Goal: Task Accomplishment & Management: Complete application form

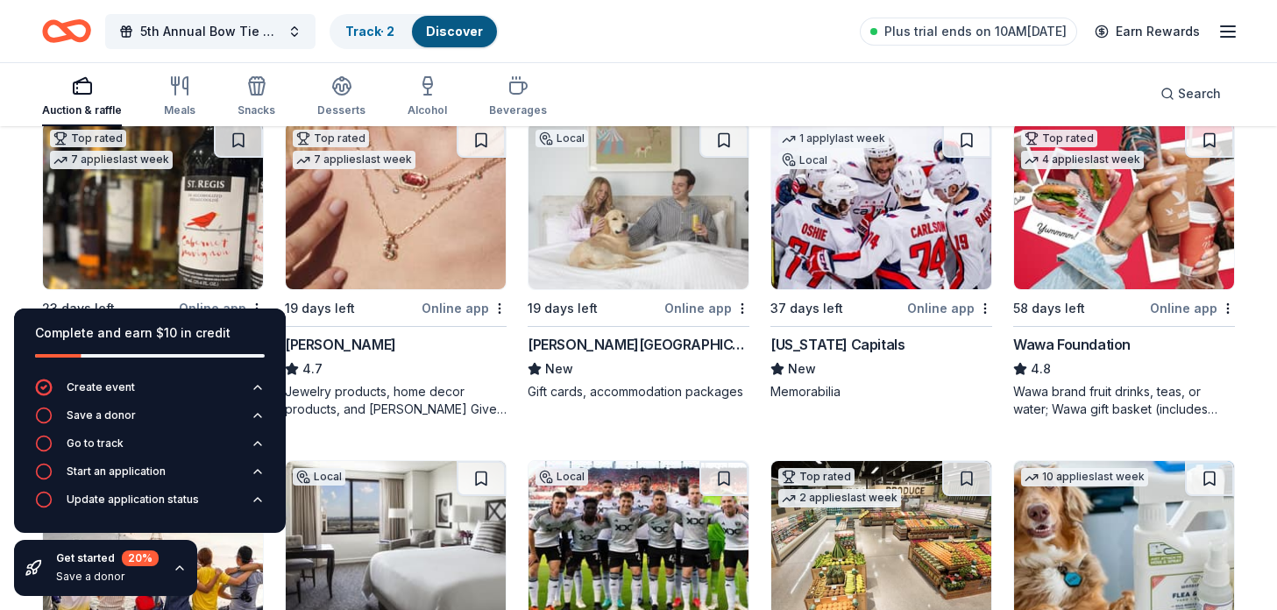
scroll to position [541, 0]
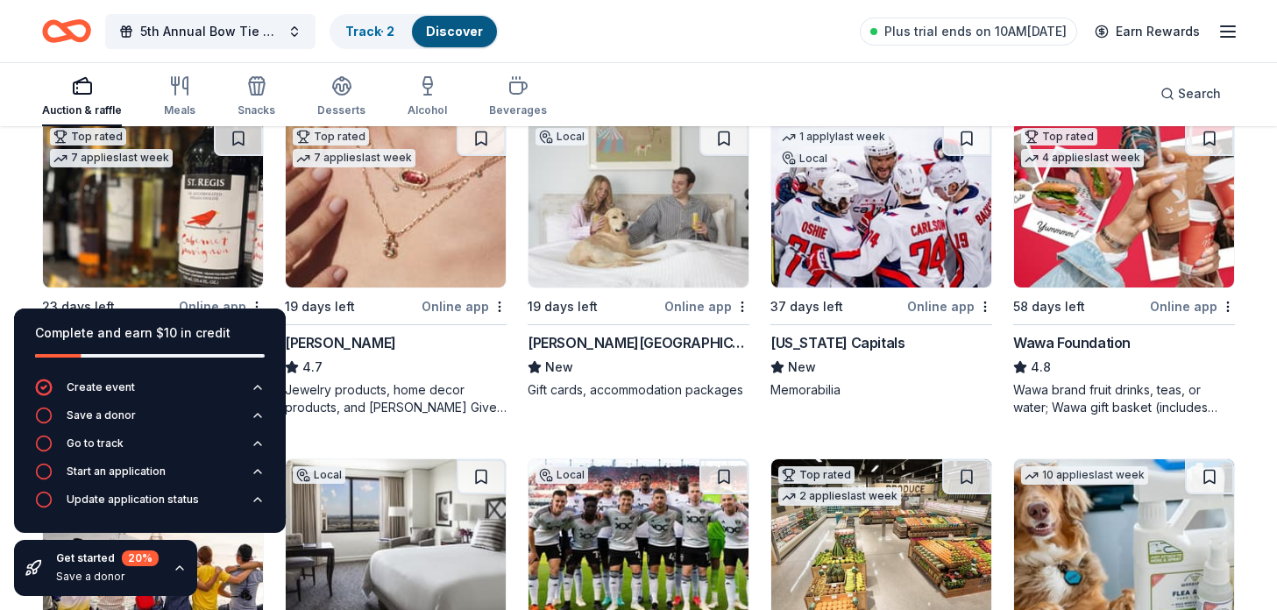
click at [608, 344] on div "[PERSON_NAME][GEOGRAPHIC_DATA]" at bounding box center [639, 342] width 222 height 21
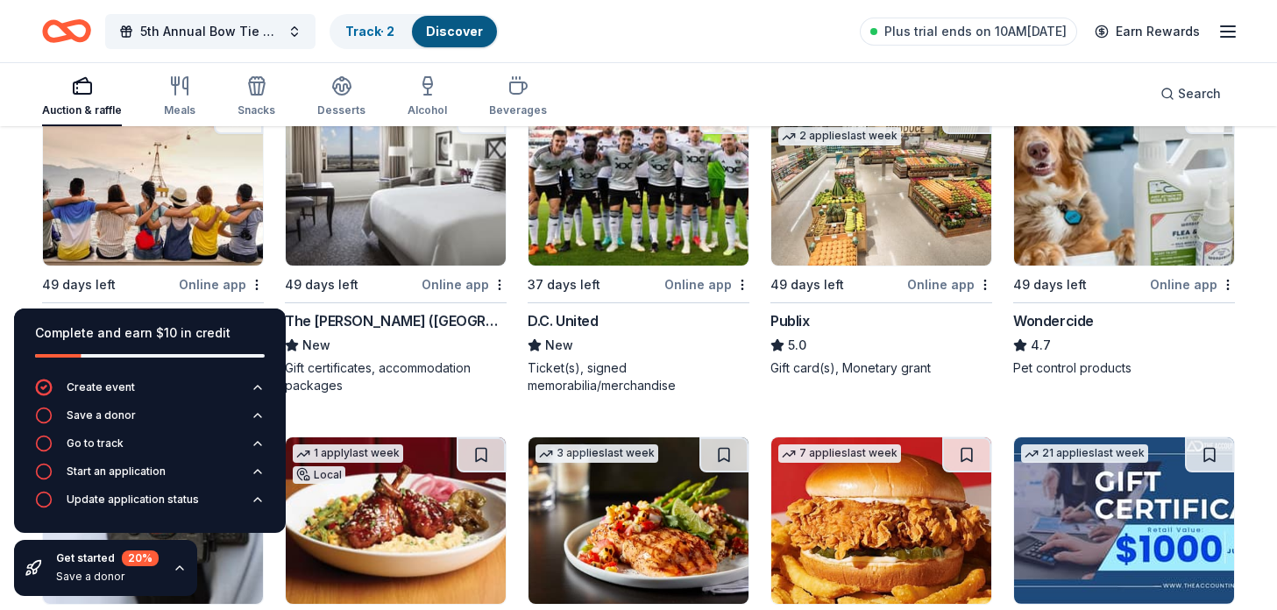
scroll to position [918, 0]
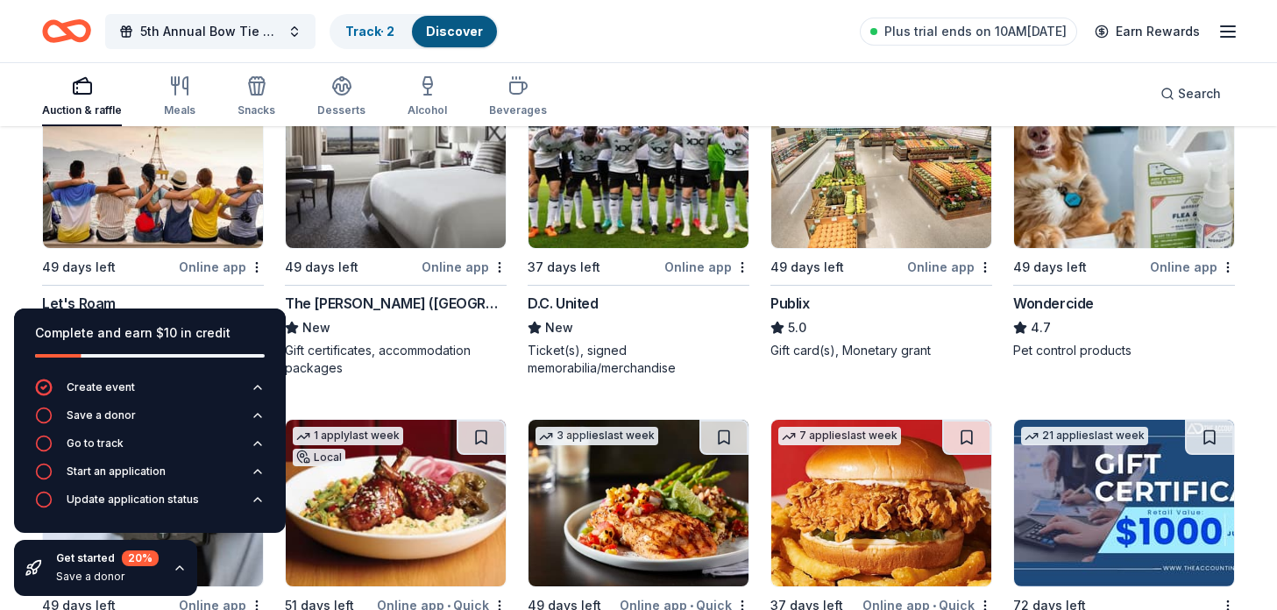
click at [410, 209] on img at bounding box center [396, 165] width 220 height 167
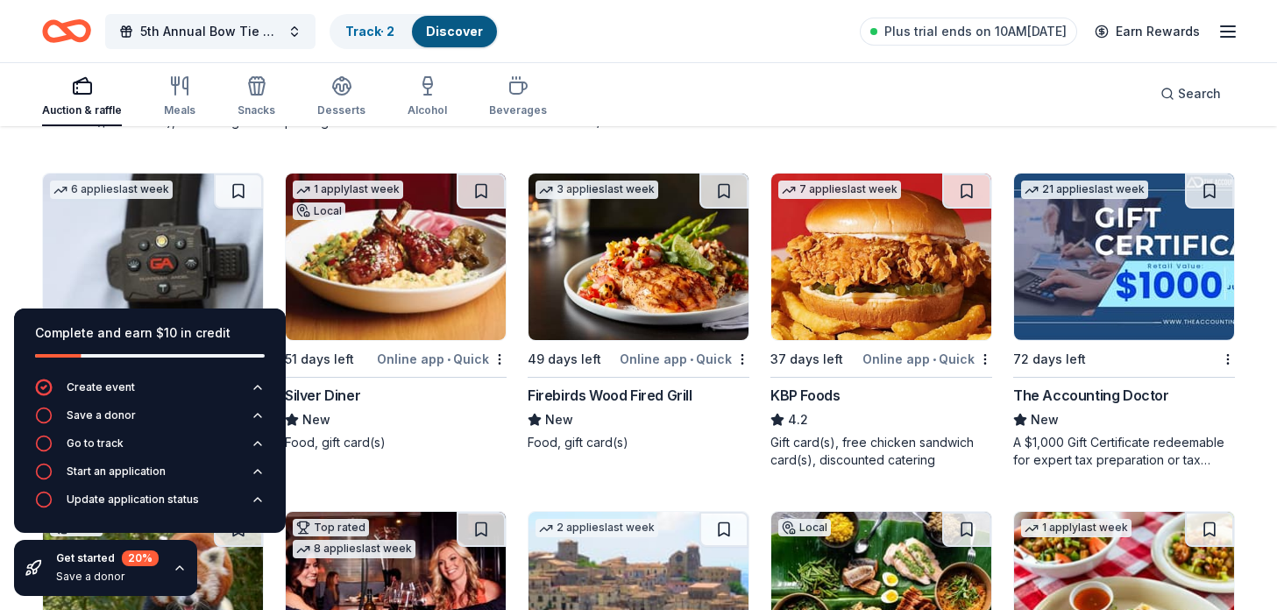
scroll to position [1190, 0]
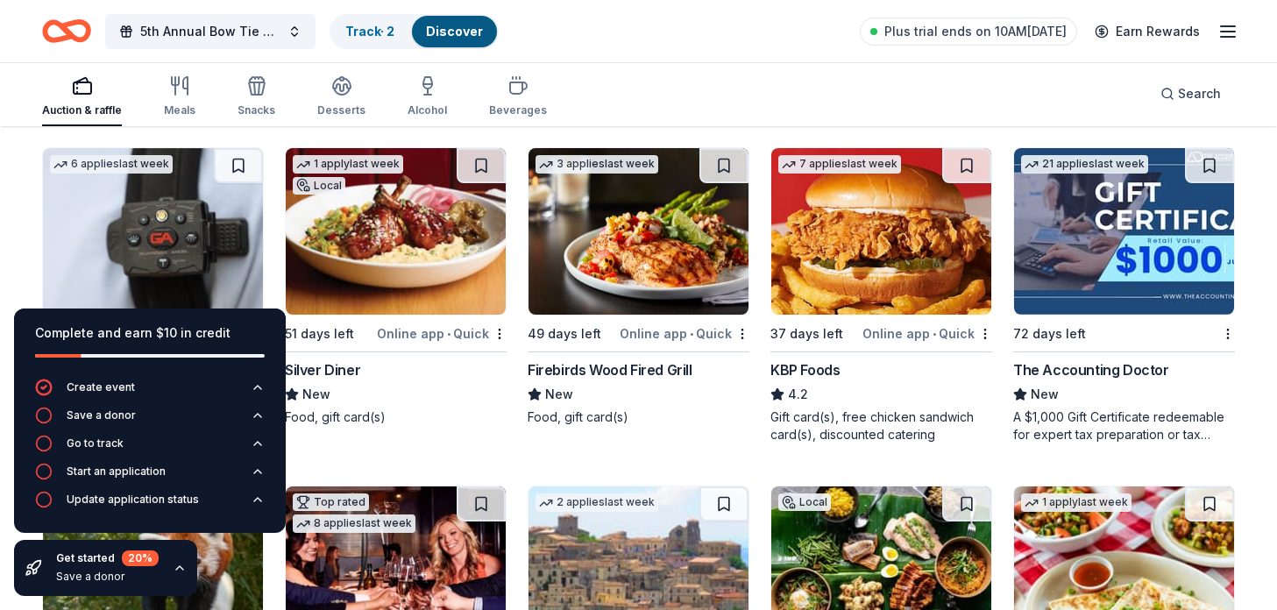
click at [400, 221] on img at bounding box center [396, 231] width 220 height 167
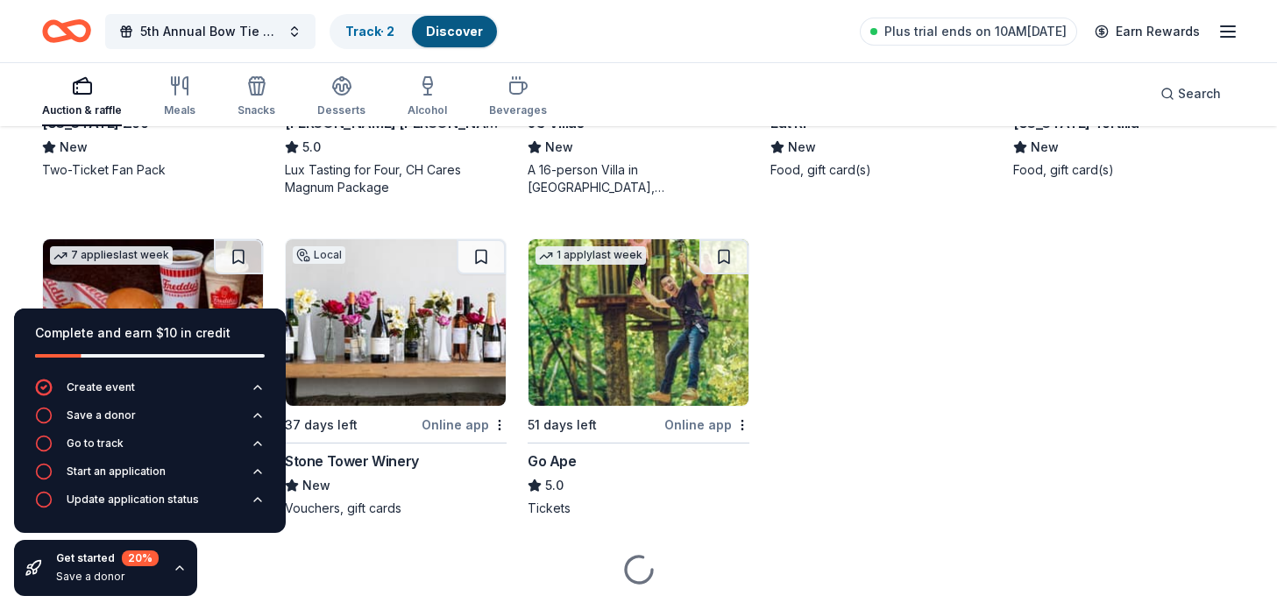
scroll to position [1823, 0]
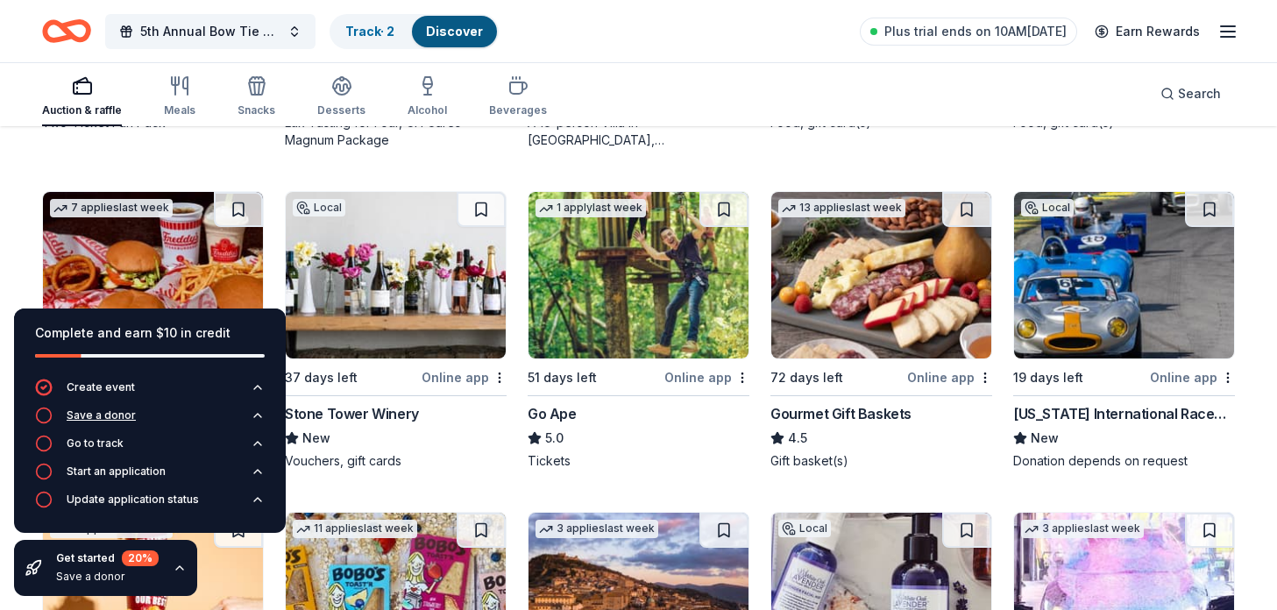
click at [260, 413] on icon "button" at bounding box center [258, 415] width 14 height 14
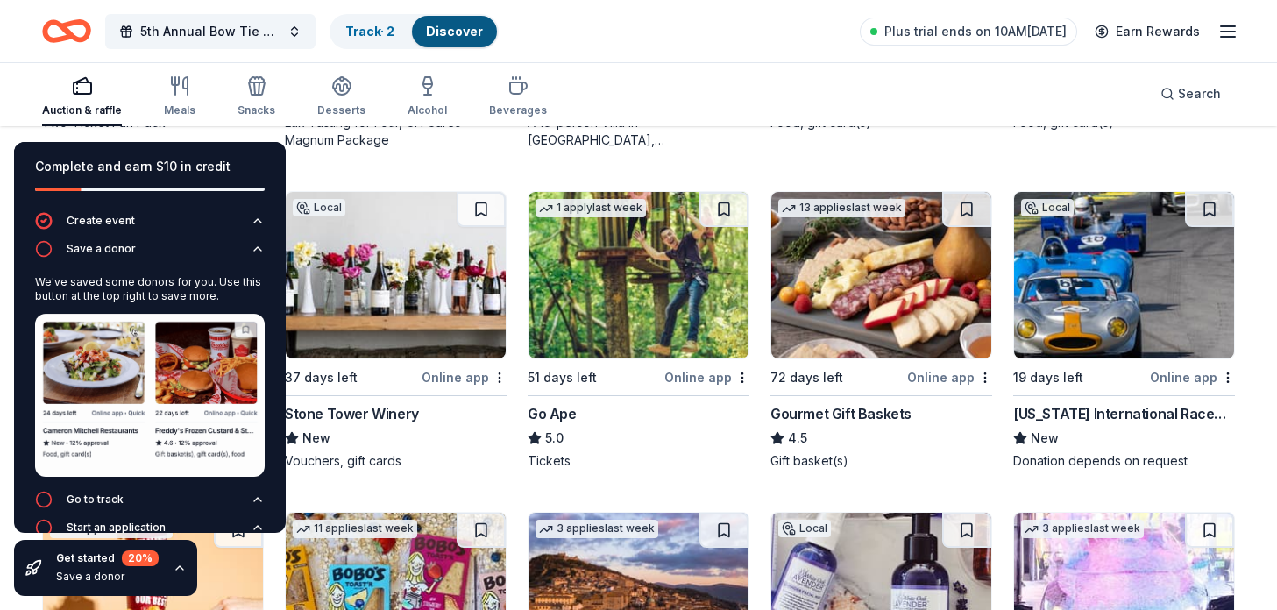
click at [159, 162] on div "Complete and earn $10 in credit" at bounding box center [150, 166] width 230 height 21
click at [632, 79] on div "Auction & raffle Meals Snacks Desserts Alcohol Beverages Search" at bounding box center [638, 93] width 1193 height 65
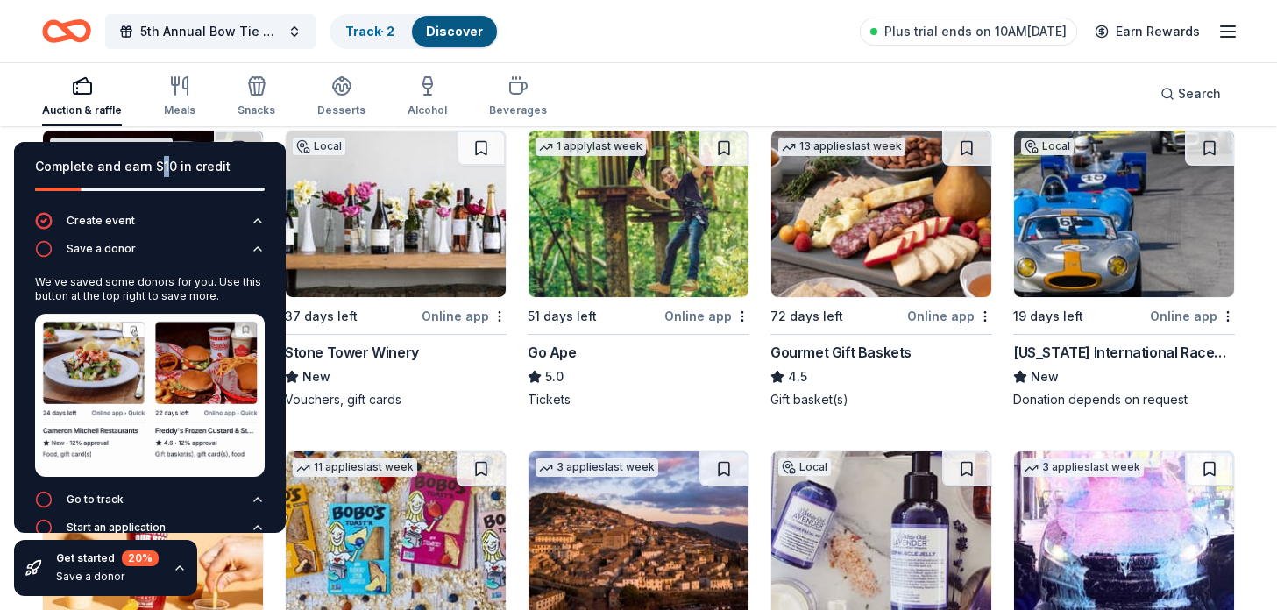
scroll to position [1896, 0]
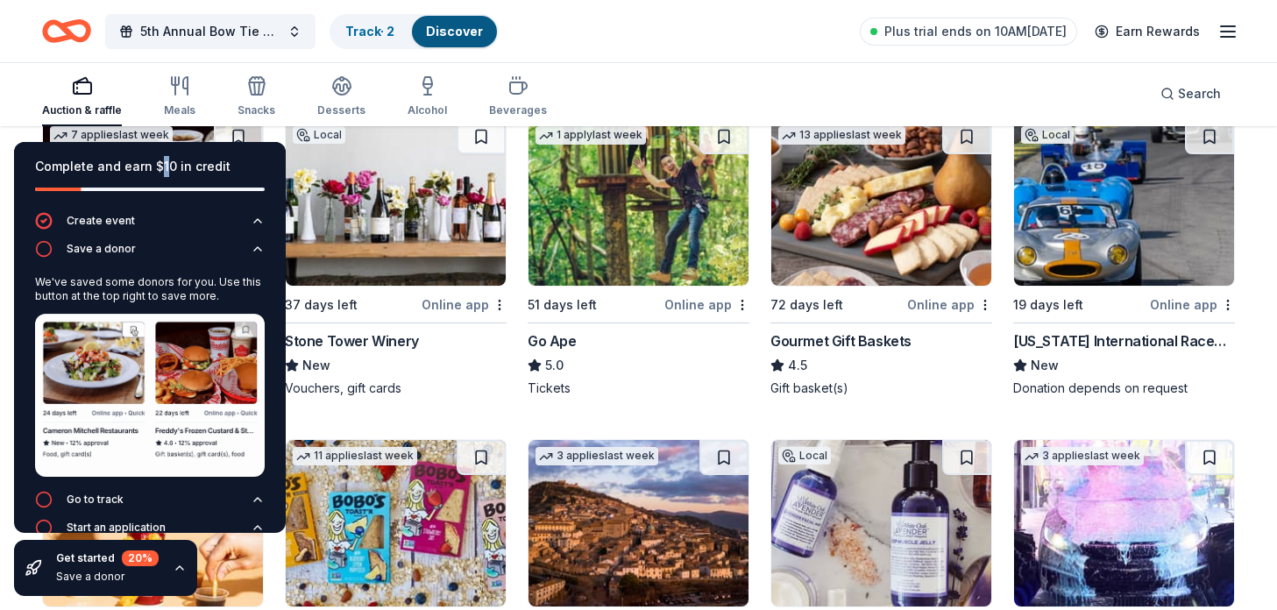
click at [1104, 241] on img at bounding box center [1124, 202] width 220 height 167
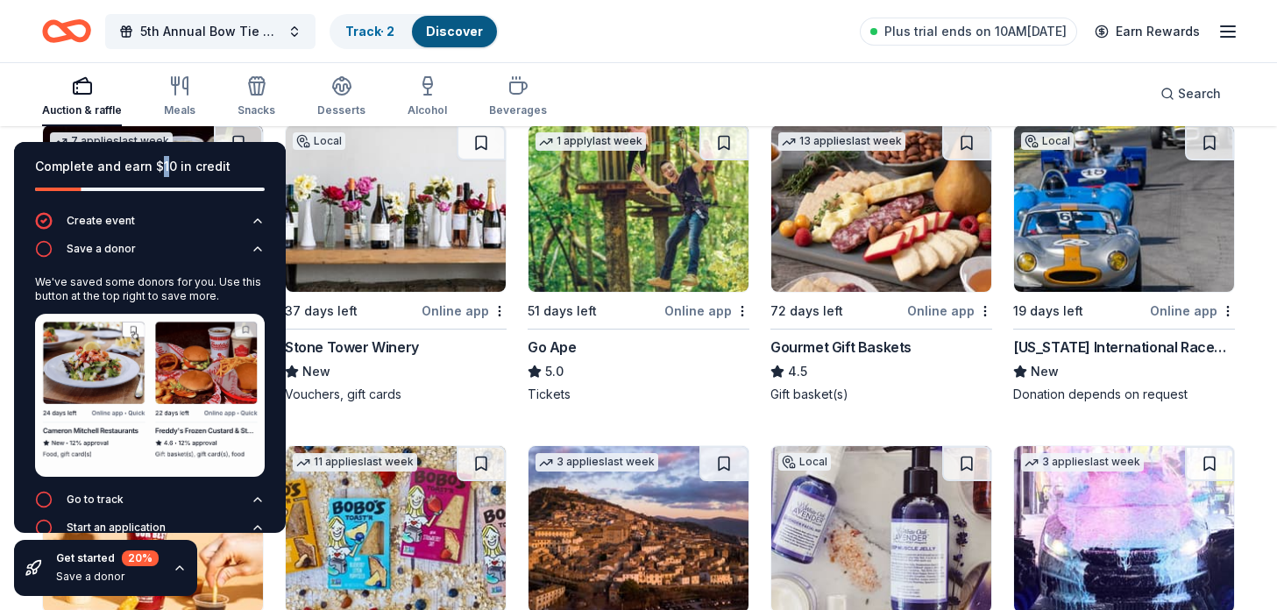
scroll to position [1891, 0]
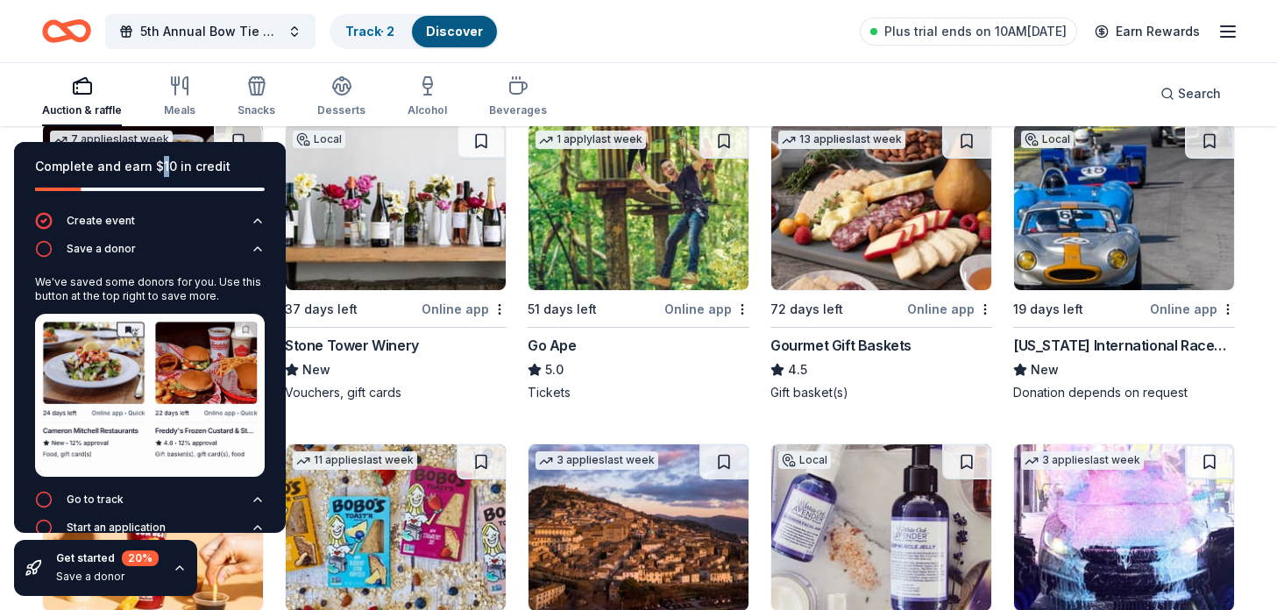
click at [176, 566] on icon "button" at bounding box center [179, 568] width 7 height 4
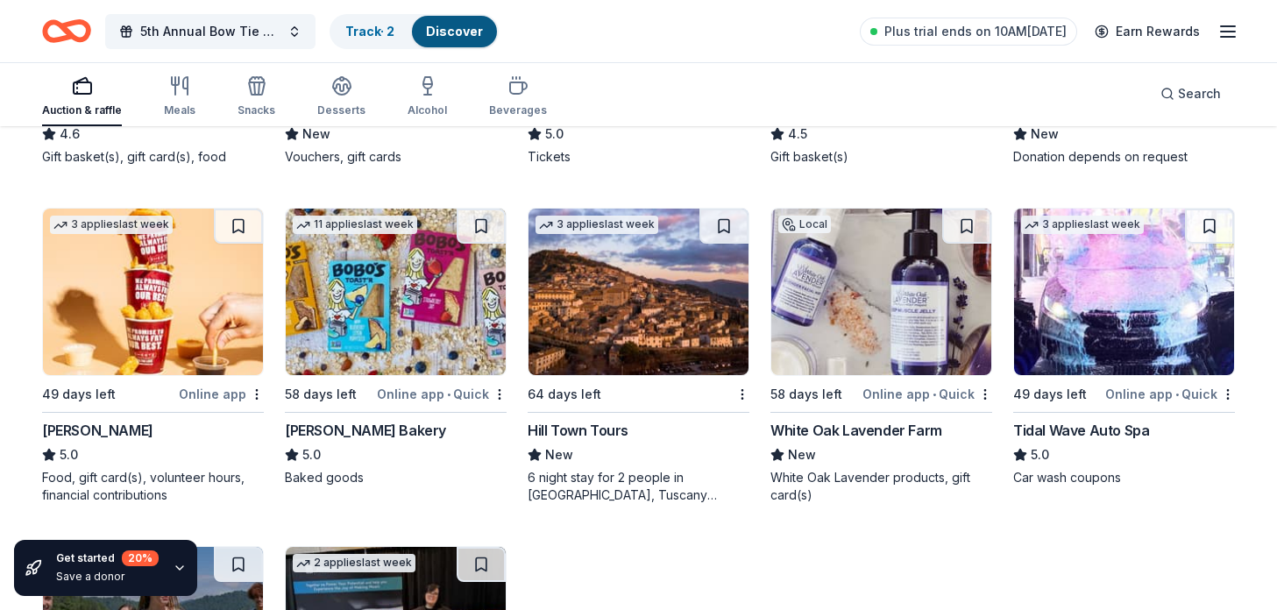
scroll to position [2135, 0]
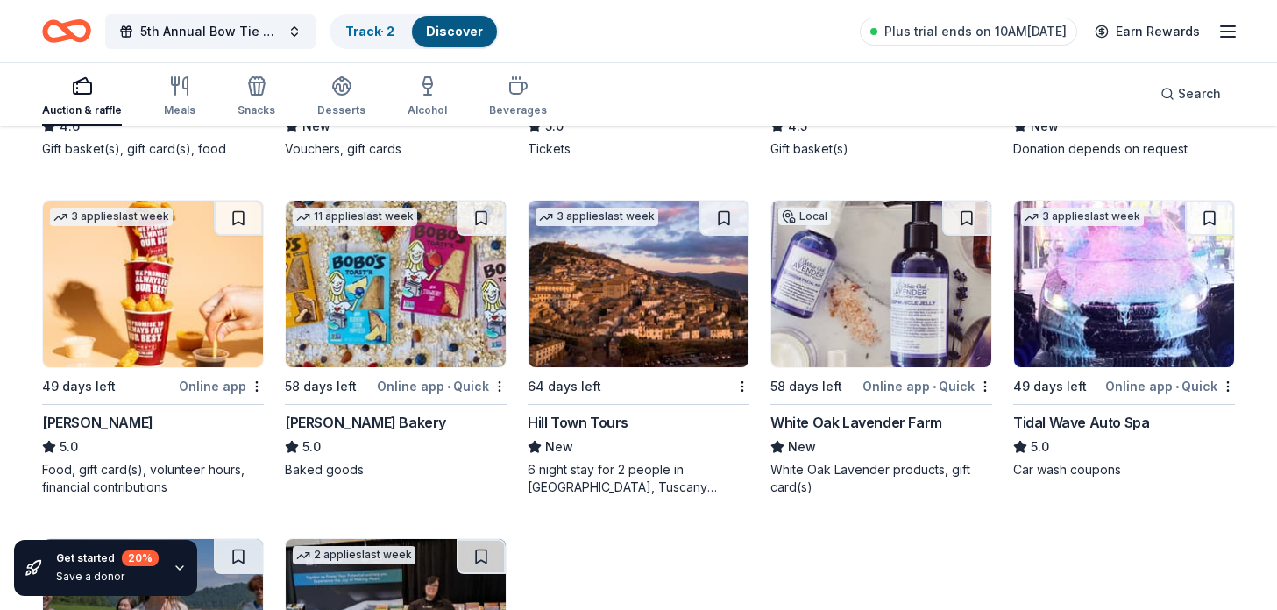
click at [188, 301] on img at bounding box center [153, 284] width 220 height 167
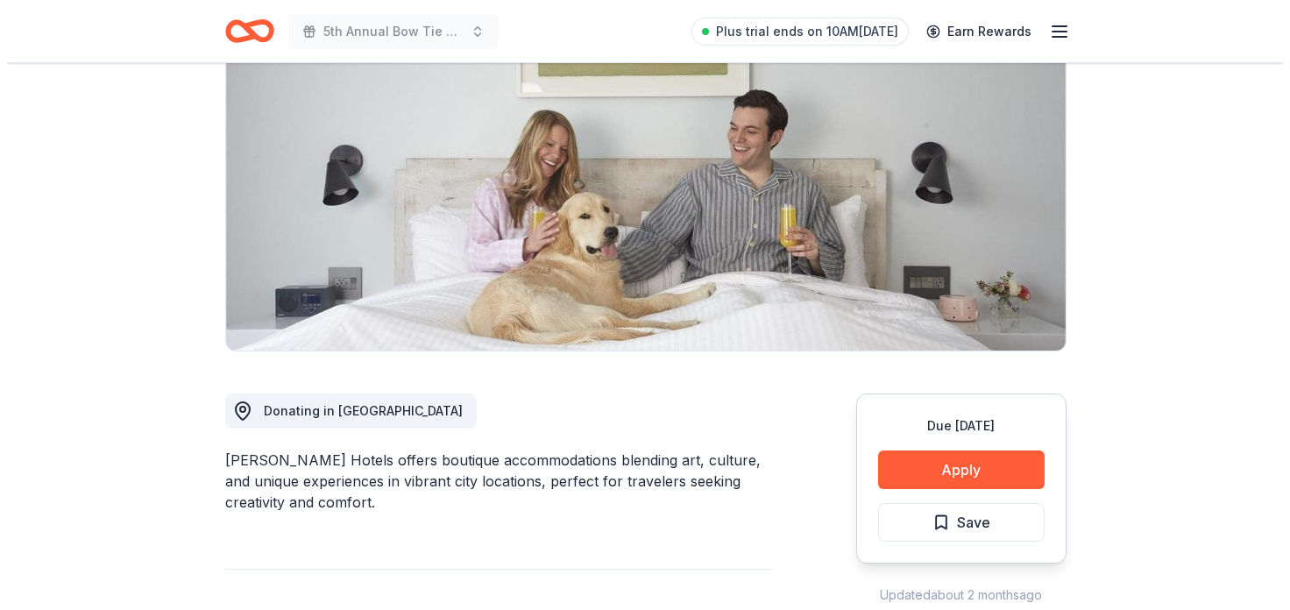
scroll to position [213, 0]
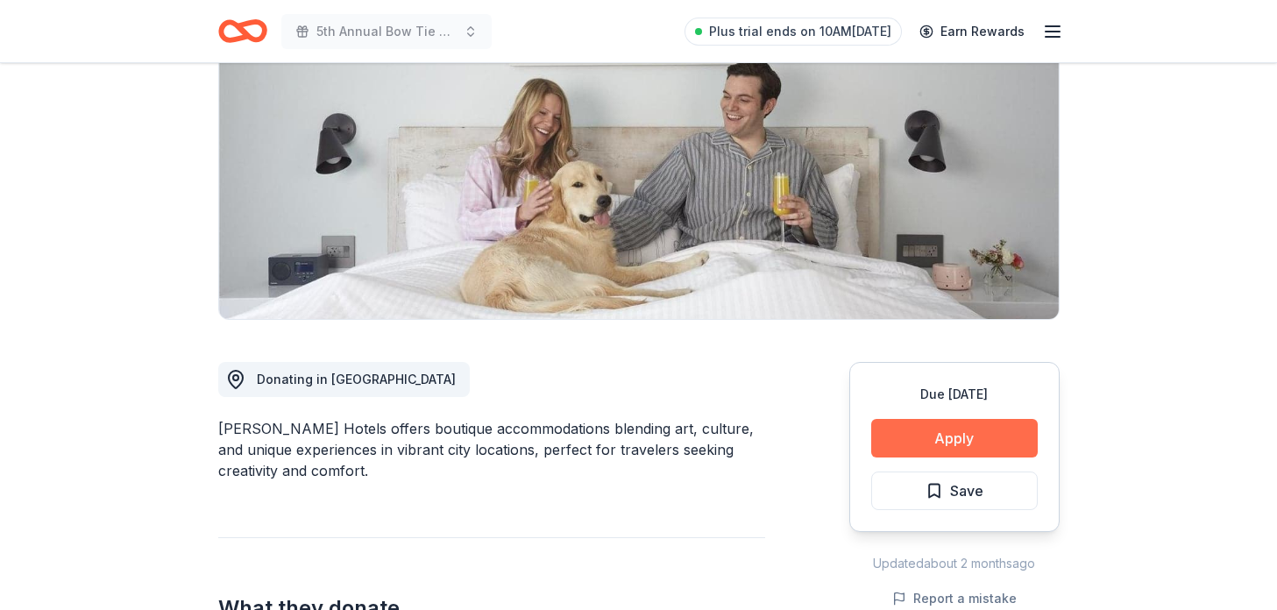
click at [954, 436] on button "Apply" at bounding box center [954, 438] width 167 height 39
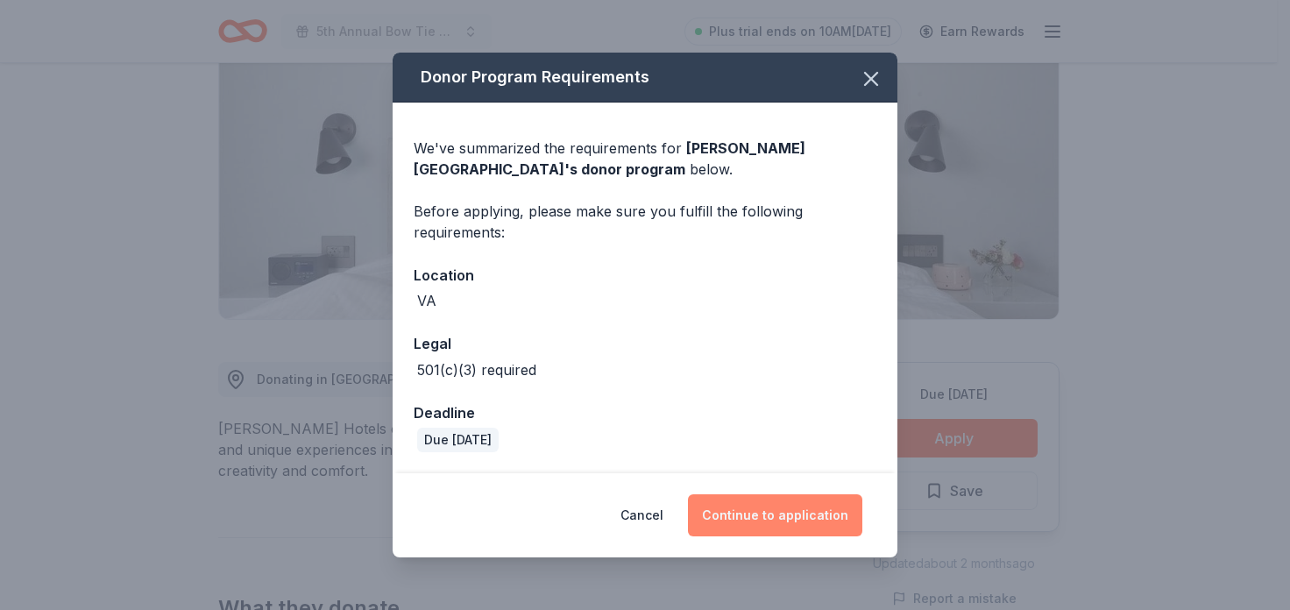
click at [753, 514] on button "Continue to application" at bounding box center [775, 515] width 174 height 42
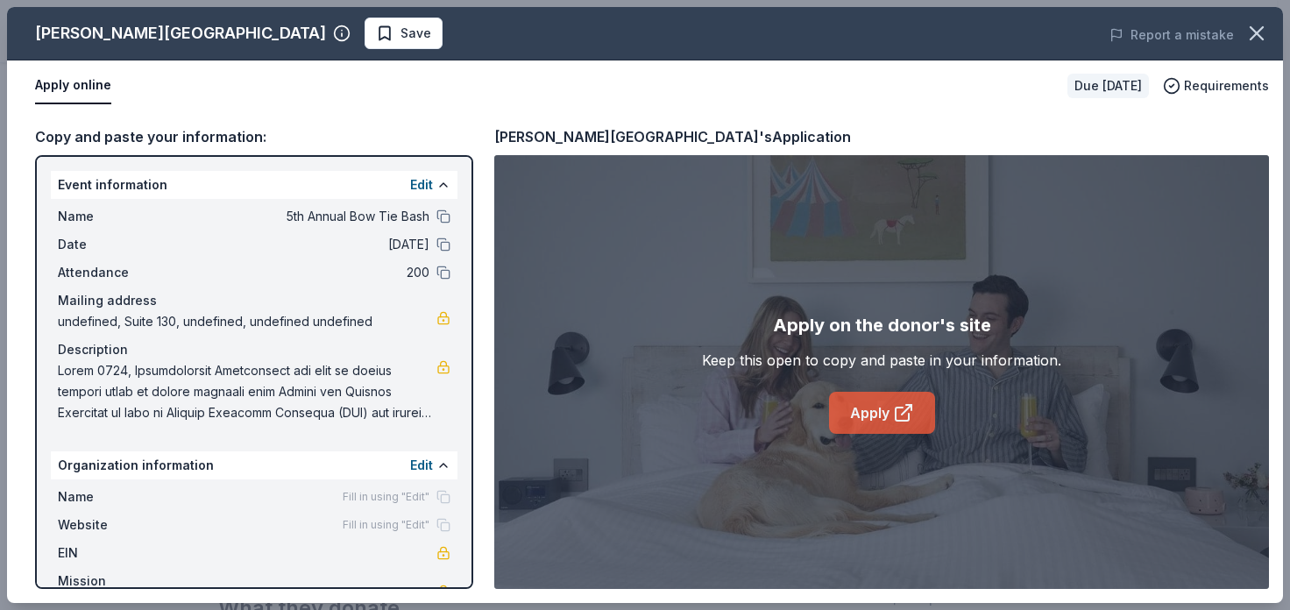
click at [859, 415] on link "Apply" at bounding box center [882, 413] width 106 height 42
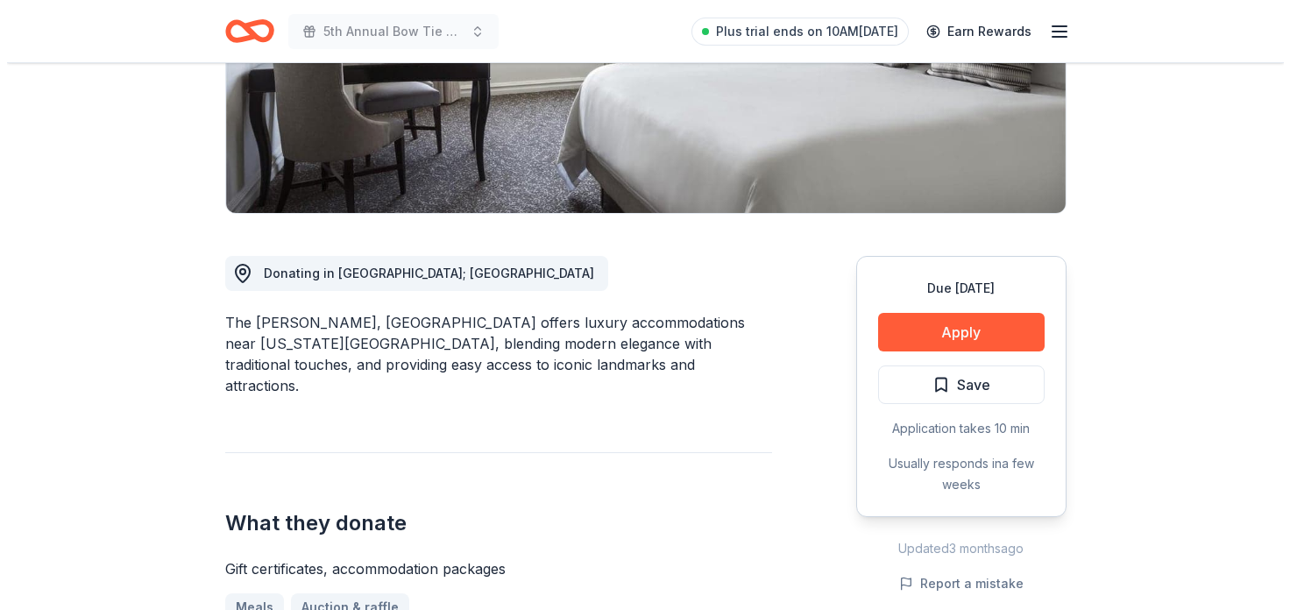
scroll to position [322, 0]
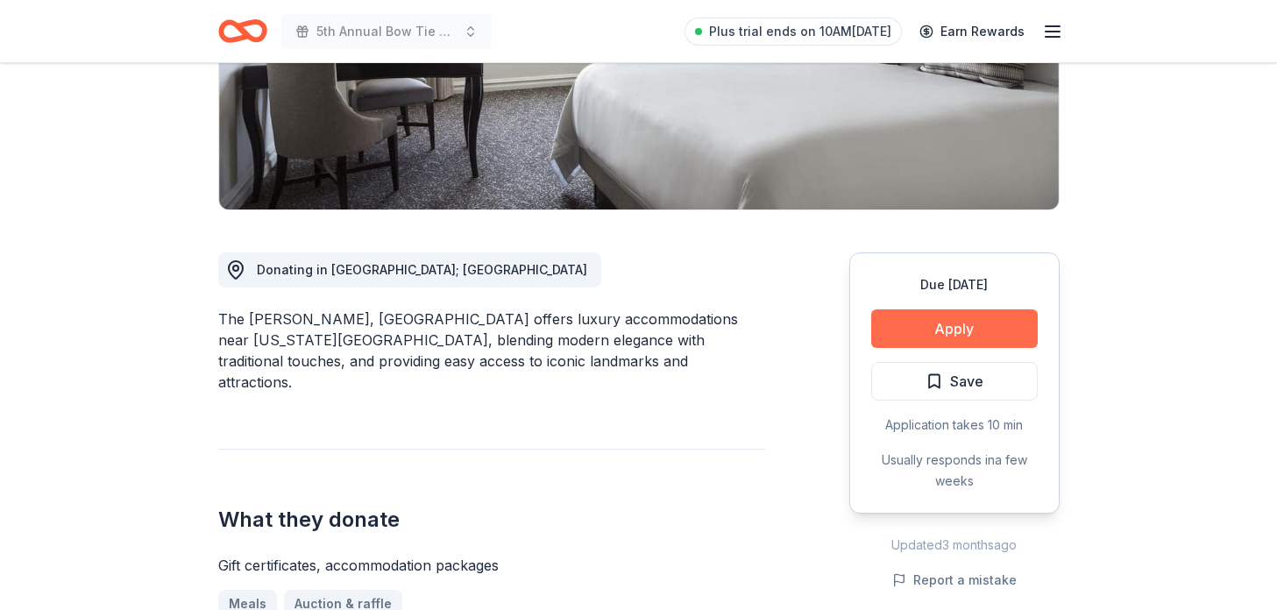
click at [933, 319] on button "Apply" at bounding box center [954, 328] width 167 height 39
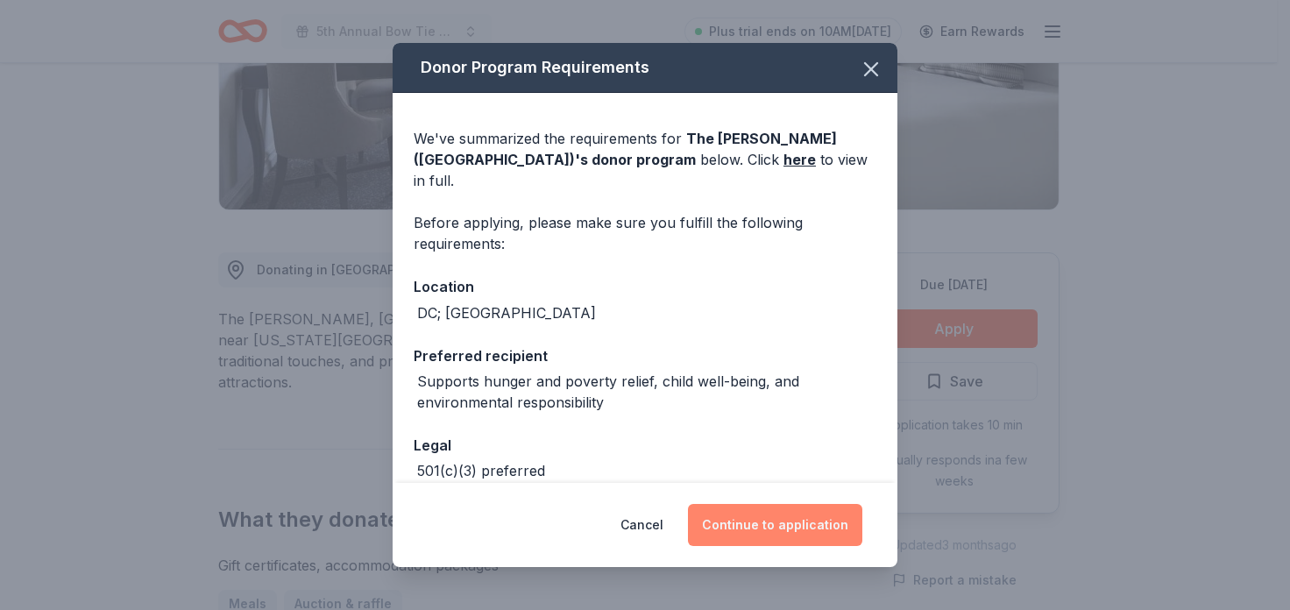
click at [760, 525] on button "Continue to application" at bounding box center [775, 525] width 174 height 42
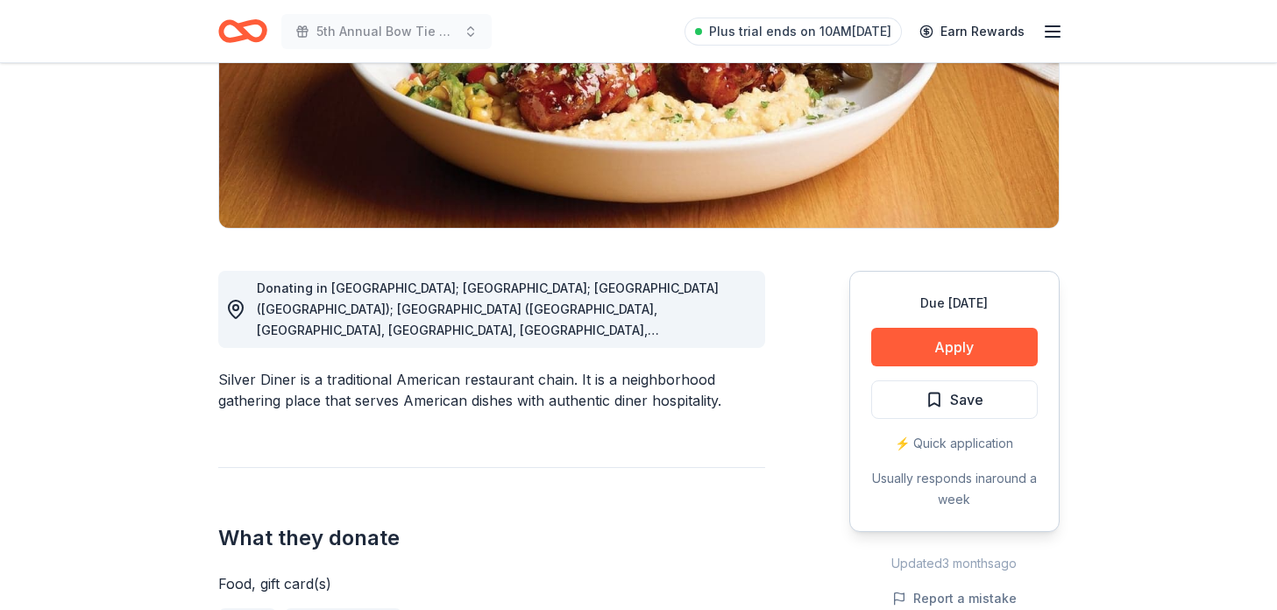
scroll to position [305, 0]
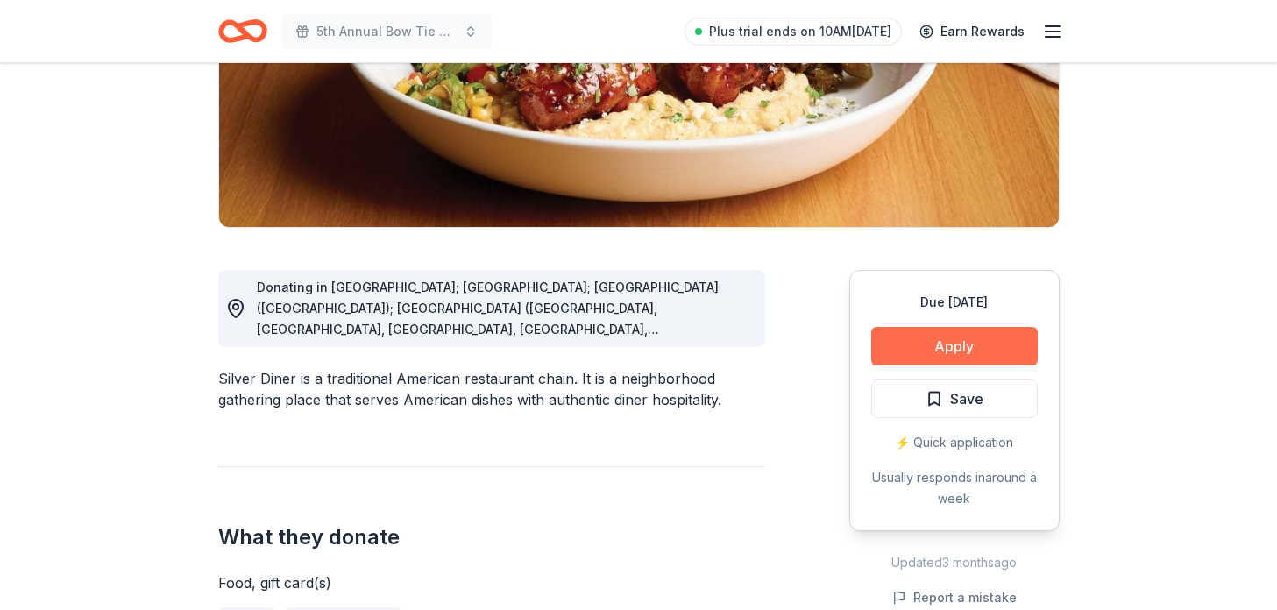
click at [966, 342] on button "Apply" at bounding box center [954, 346] width 167 height 39
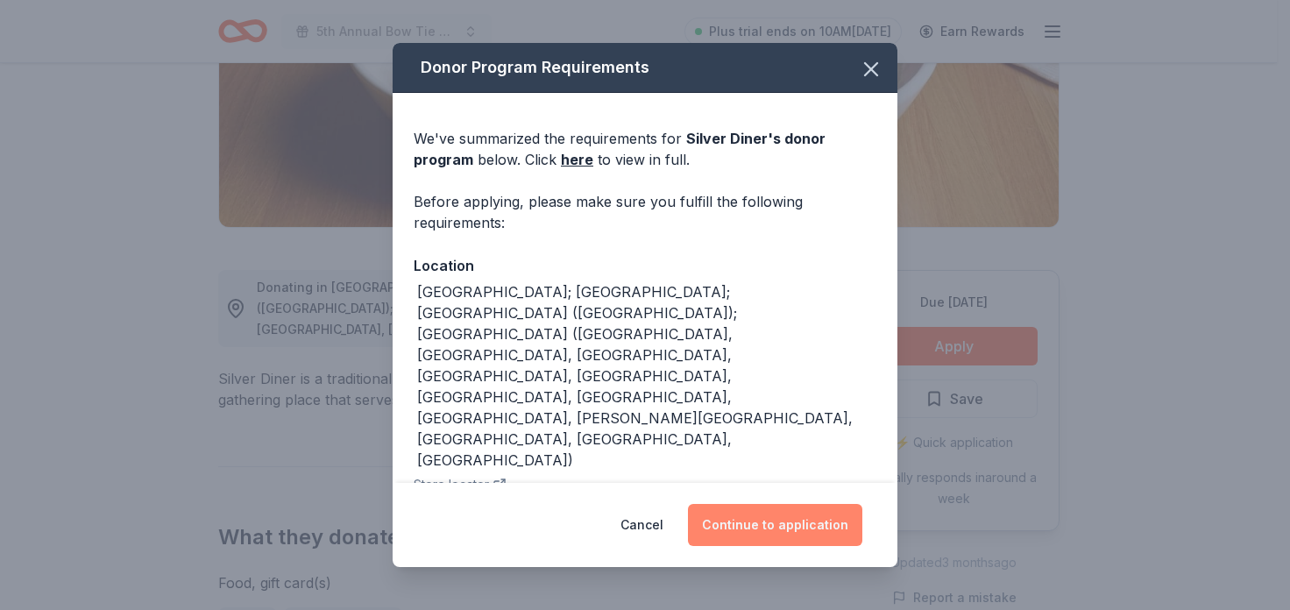
click at [777, 521] on button "Continue to application" at bounding box center [775, 525] width 174 height 42
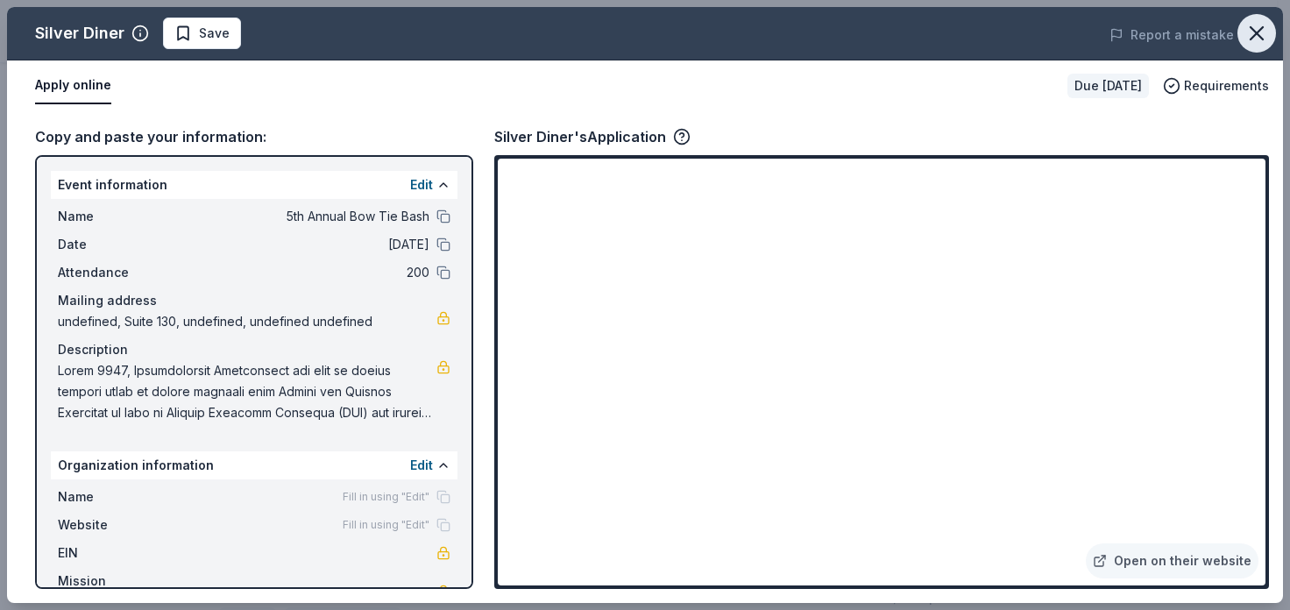
click at [1257, 32] on icon "button" at bounding box center [1256, 33] width 25 height 25
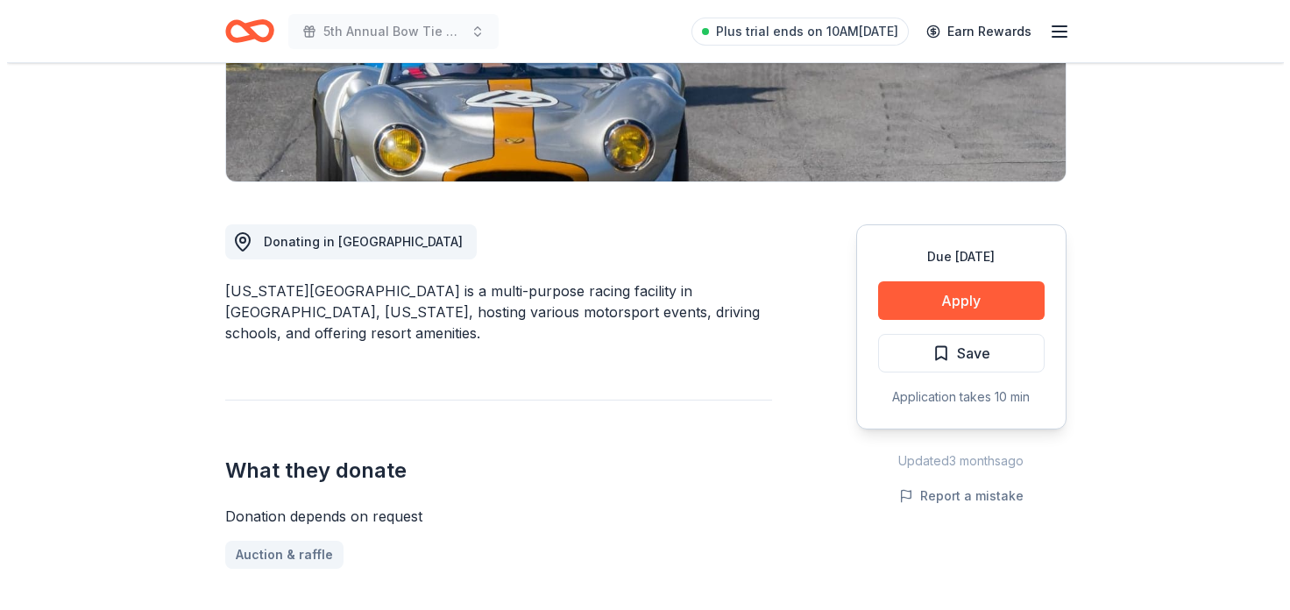
scroll to position [352, 0]
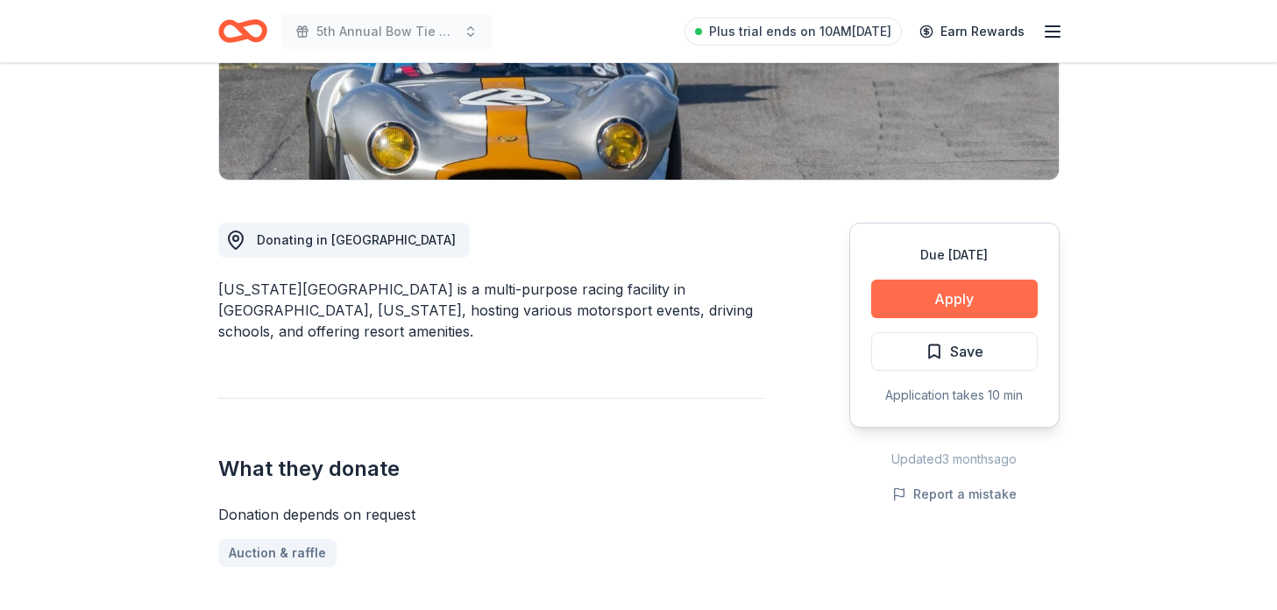
click at [975, 294] on button "Apply" at bounding box center [954, 299] width 167 height 39
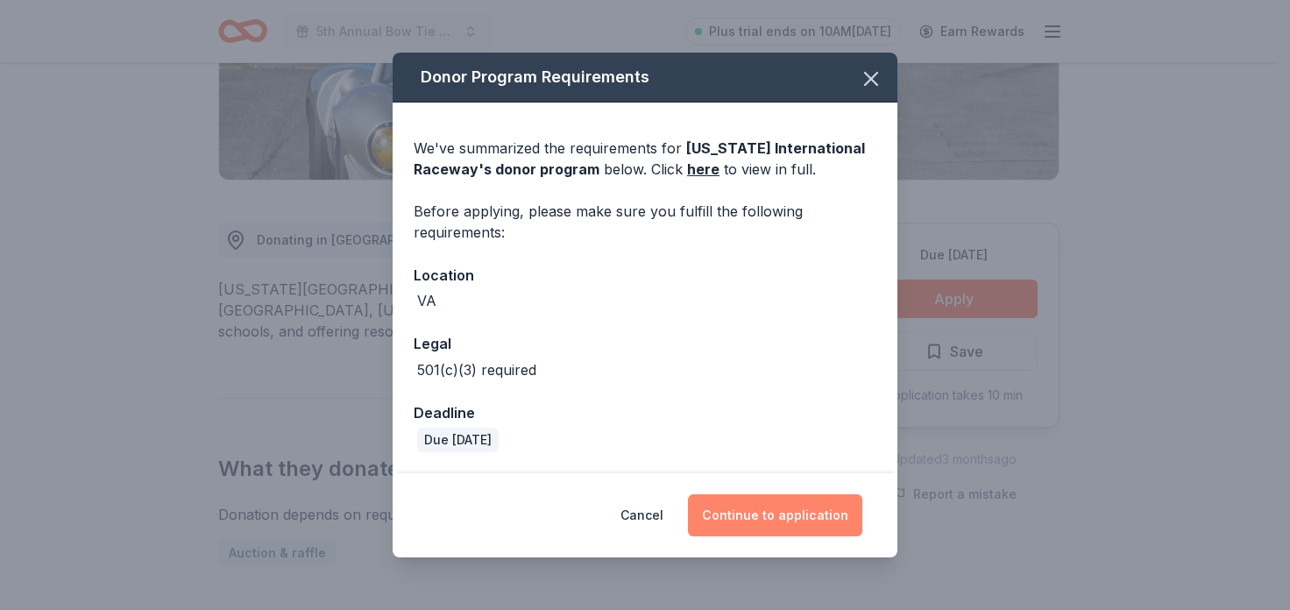
click at [798, 525] on button "Continue to application" at bounding box center [775, 515] width 174 height 42
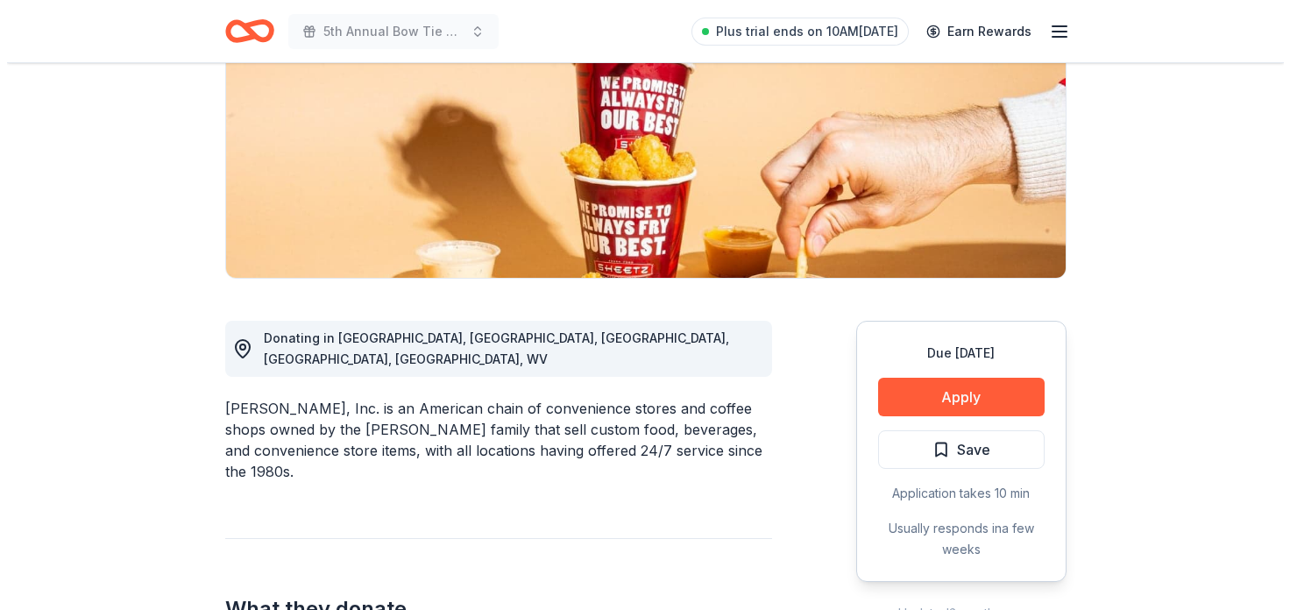
scroll to position [271, 0]
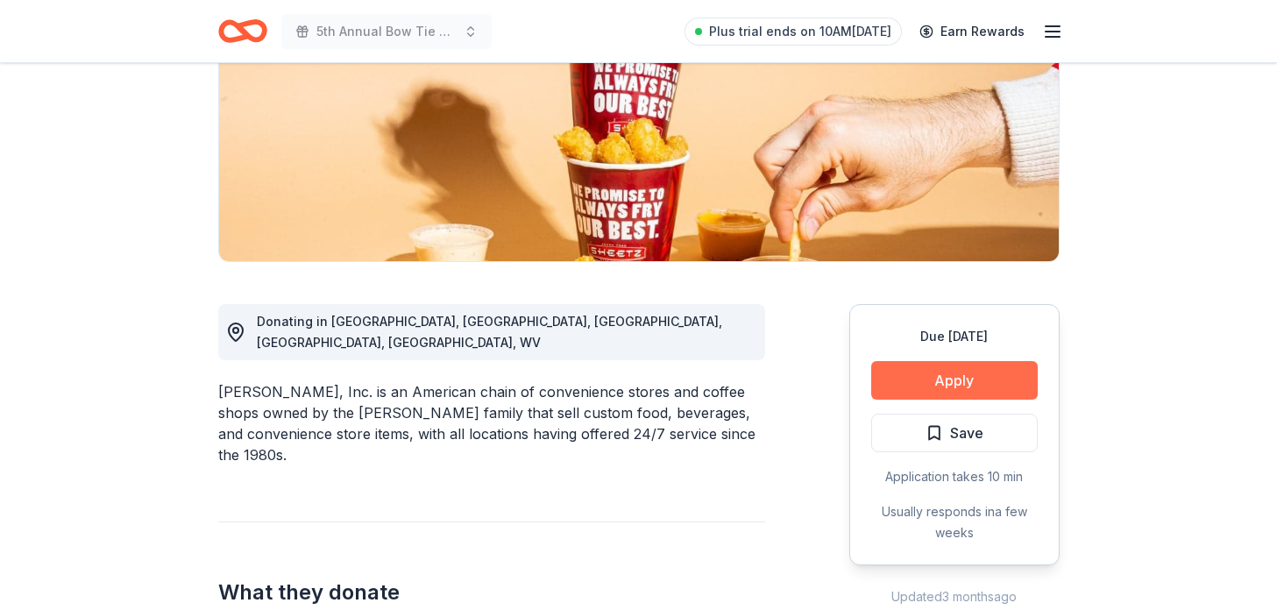
click at [952, 377] on button "Apply" at bounding box center [954, 380] width 167 height 39
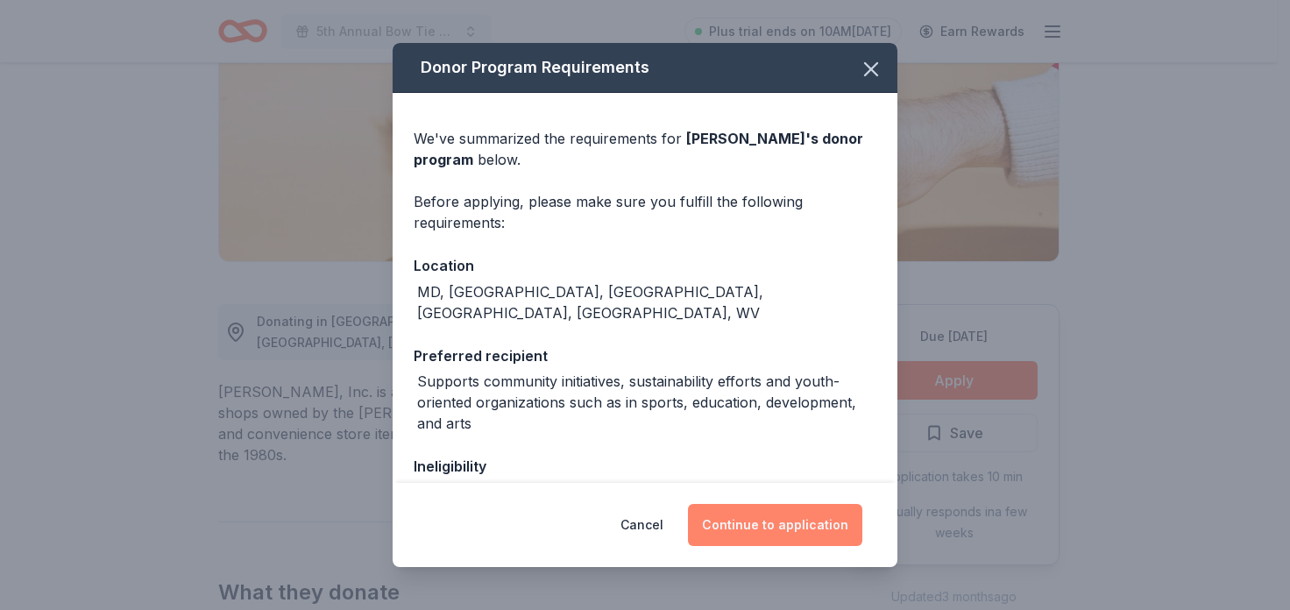
click at [754, 506] on button "Continue to application" at bounding box center [775, 525] width 174 height 42
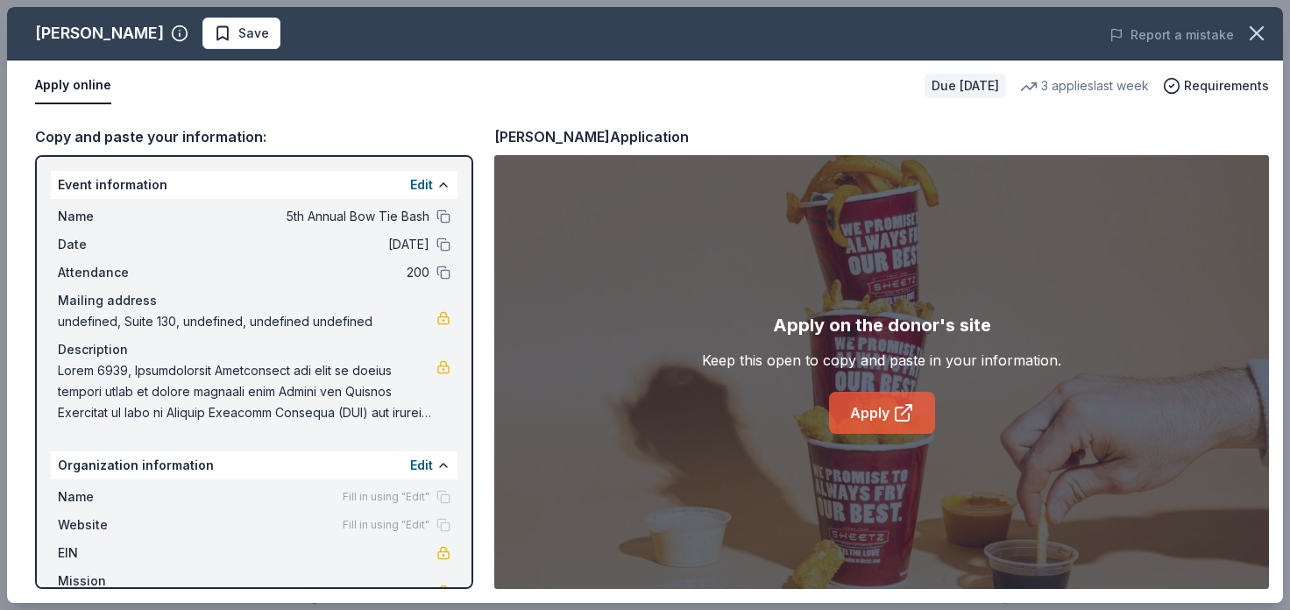
click at [881, 412] on link "Apply" at bounding box center [882, 413] width 106 height 42
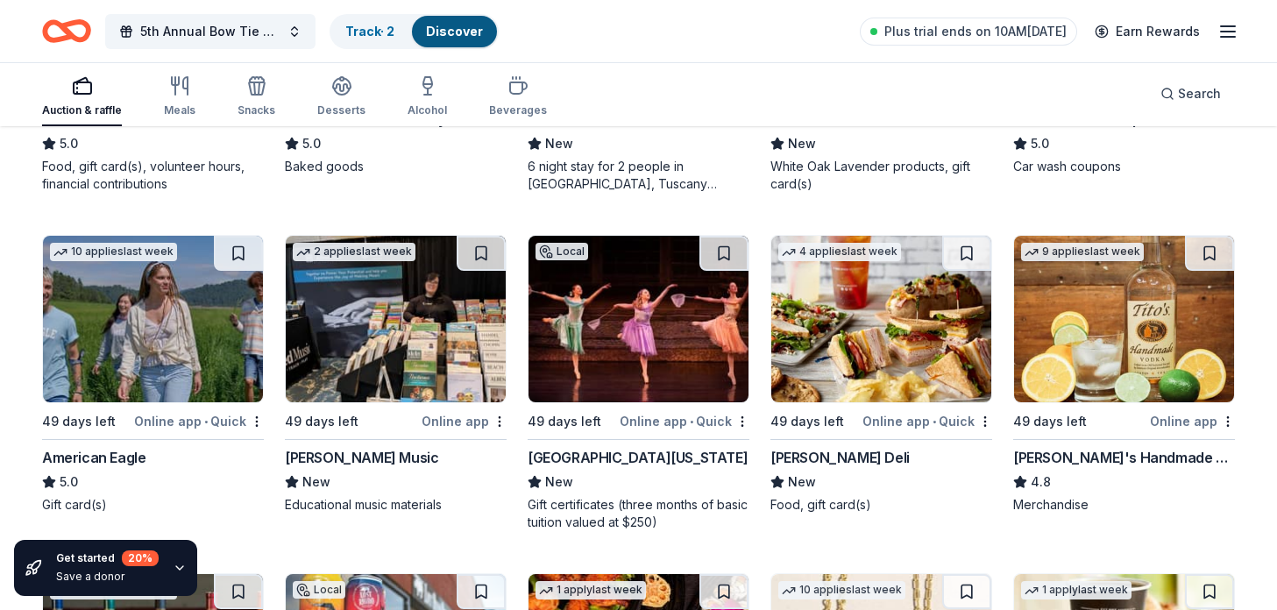
scroll to position [2447, 0]
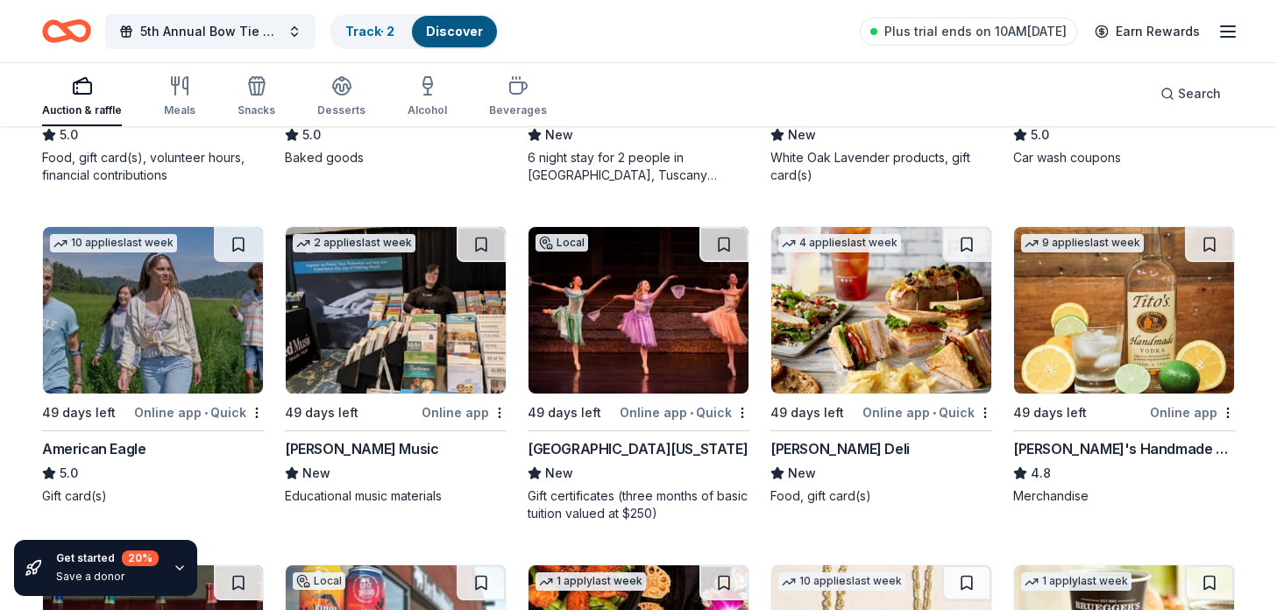
click at [921, 342] on img at bounding box center [881, 310] width 220 height 167
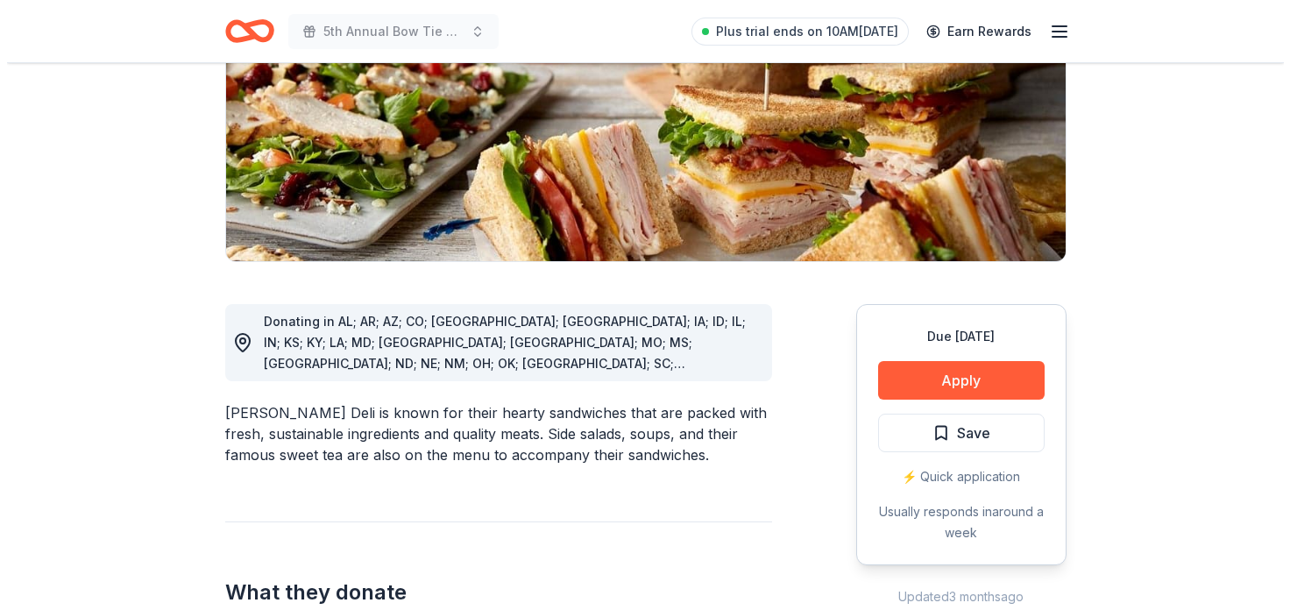
scroll to position [290, 0]
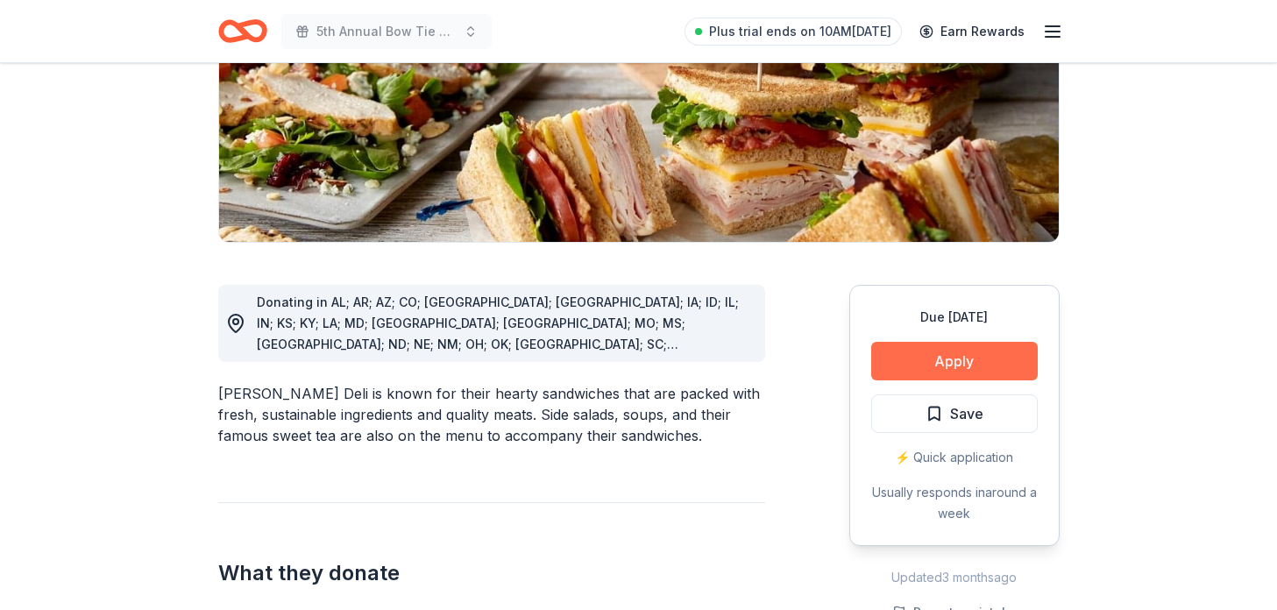
click at [964, 356] on button "Apply" at bounding box center [954, 361] width 167 height 39
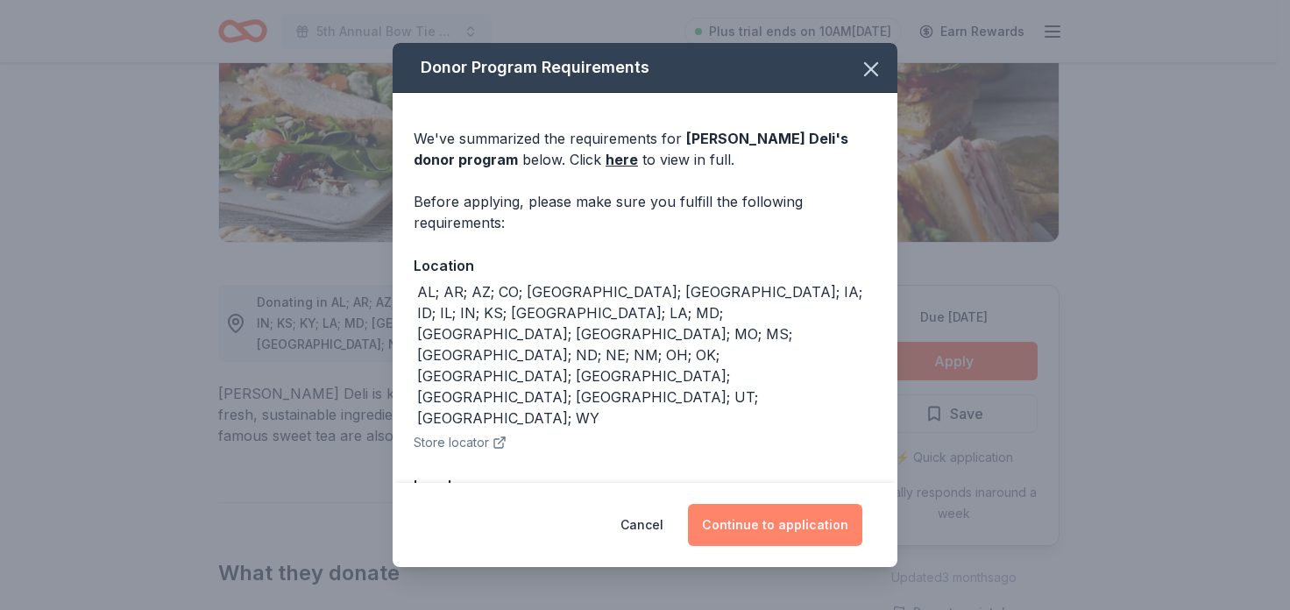
click at [775, 517] on button "Continue to application" at bounding box center [775, 525] width 174 height 42
